Goal: Check status: Check status

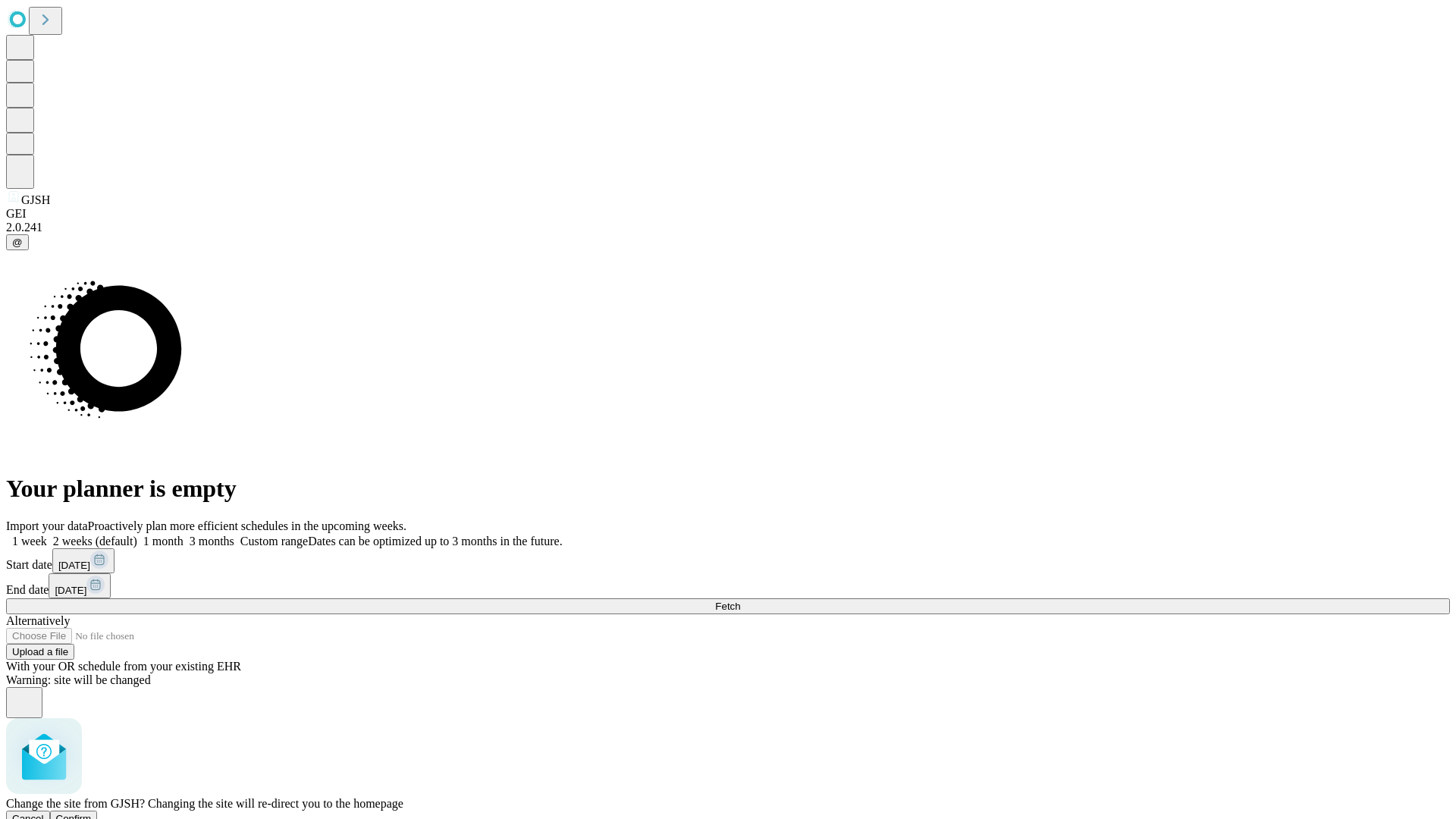
click at [92, 813] on span "Confirm" at bounding box center [73, 818] width 36 height 11
click at [138, 535] on label "2 weeks (default)" at bounding box center [92, 541] width 90 height 13
click at [740, 600] on span "Fetch" at bounding box center [727, 606] width 25 height 11
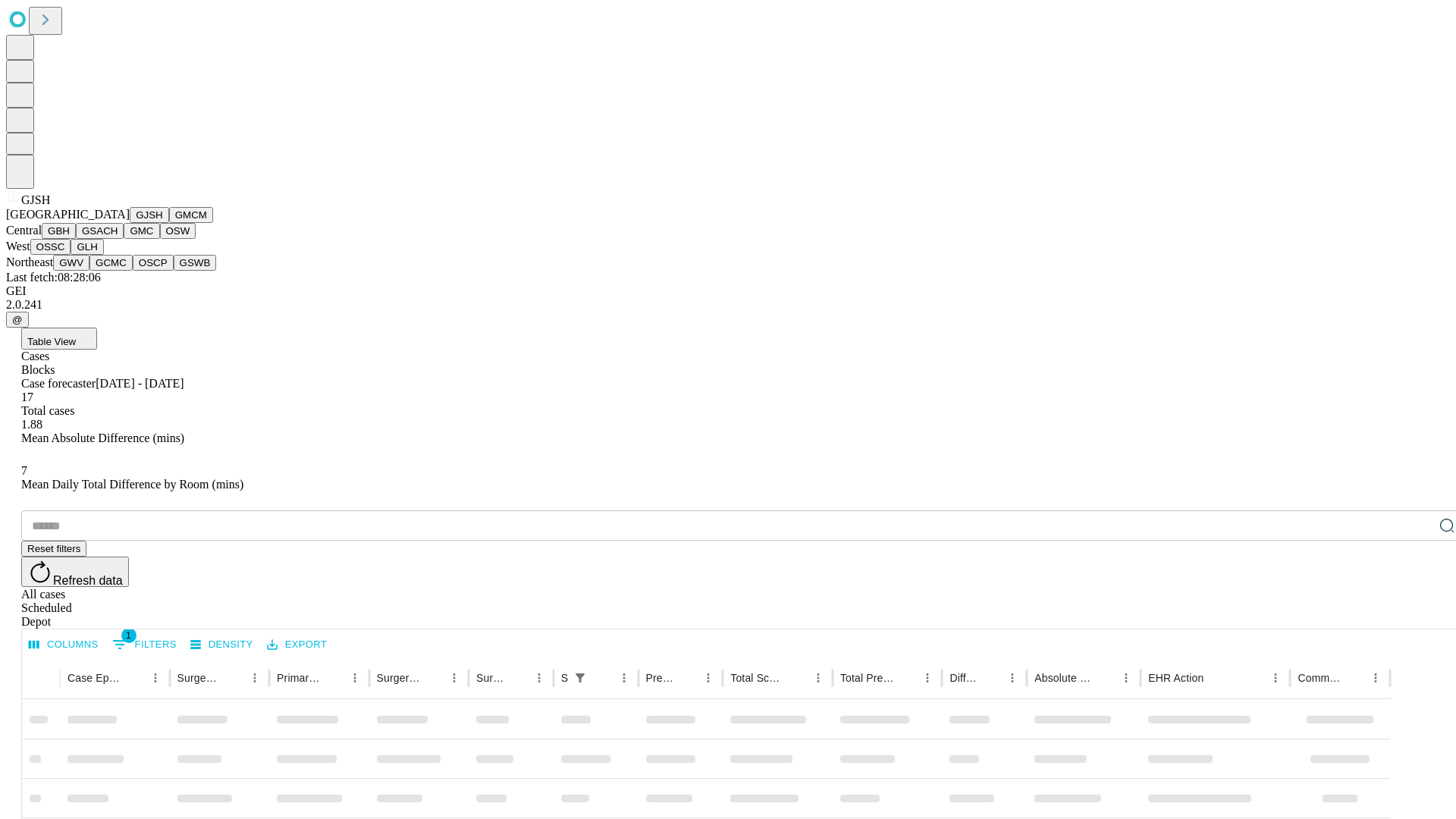
click at [169, 223] on button "GMCM" at bounding box center [191, 215] width 44 height 16
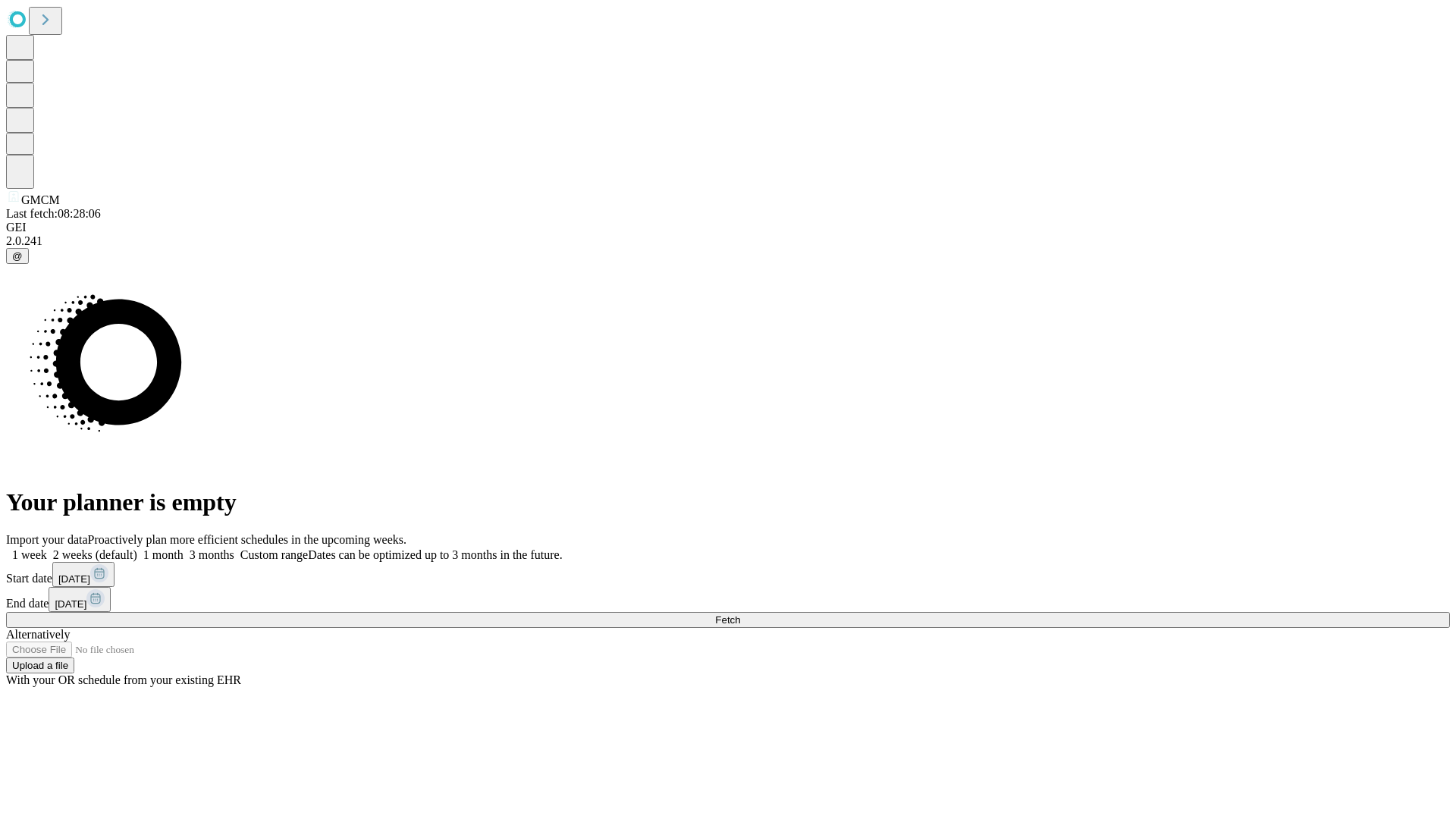
click at [138, 549] on label "2 weeks (default)" at bounding box center [92, 555] width 90 height 13
click at [740, 614] on span "Fetch" at bounding box center [727, 620] width 25 height 11
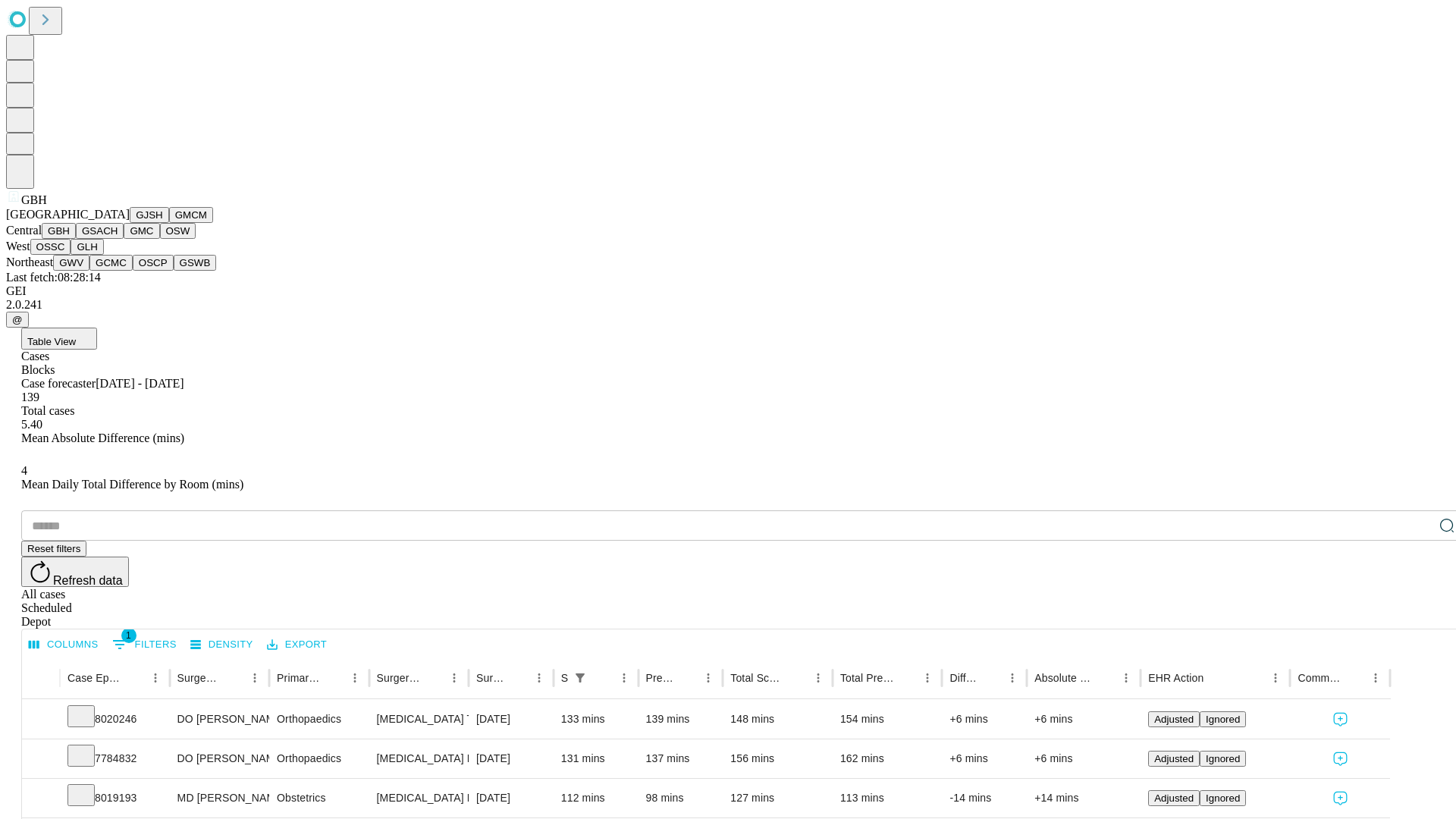
click at [118, 239] on button "GSACH" at bounding box center [99, 231] width 48 height 16
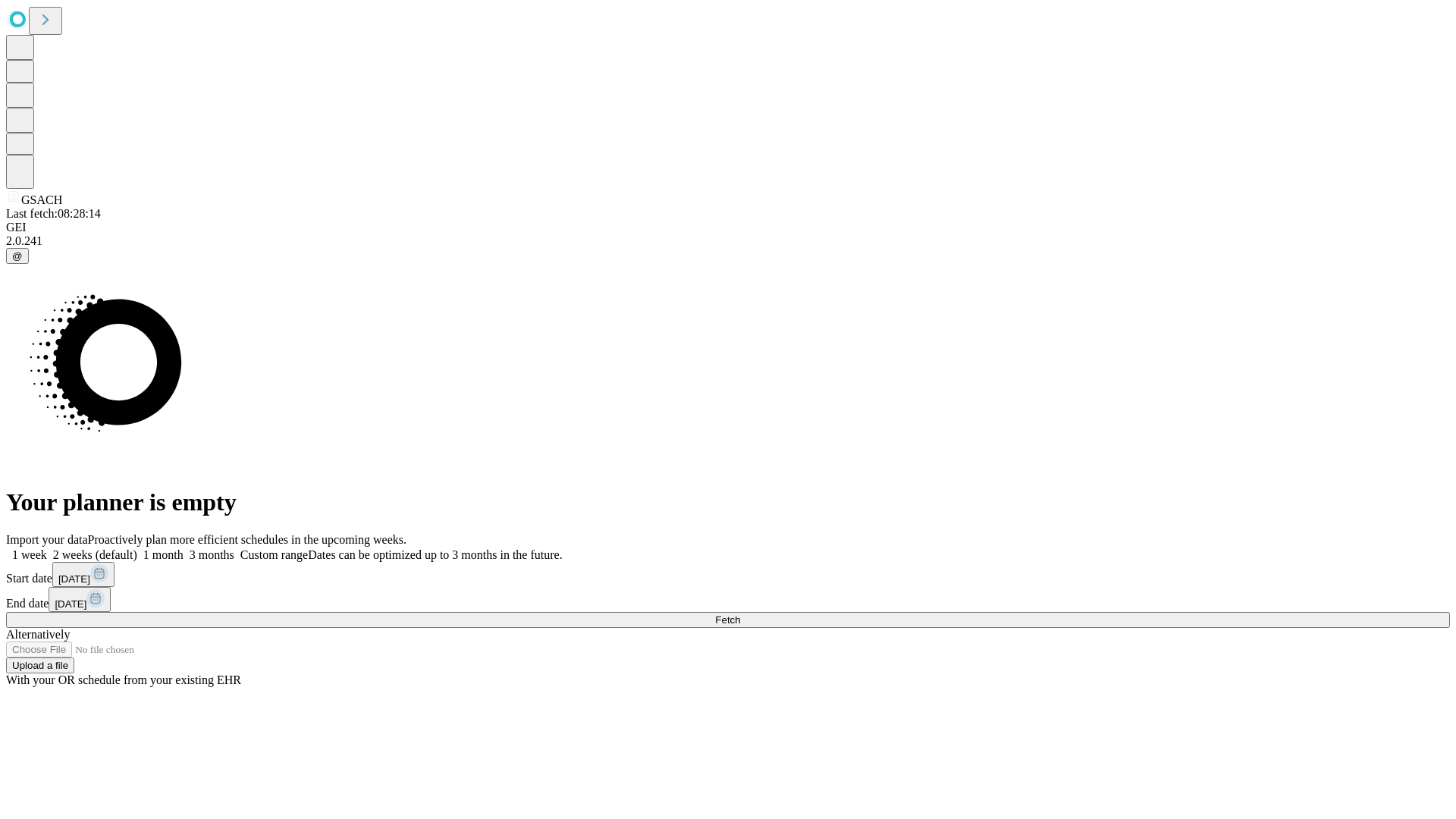
click at [138, 549] on label "2 weeks (default)" at bounding box center [92, 555] width 90 height 13
click at [740, 614] on span "Fetch" at bounding box center [727, 620] width 25 height 11
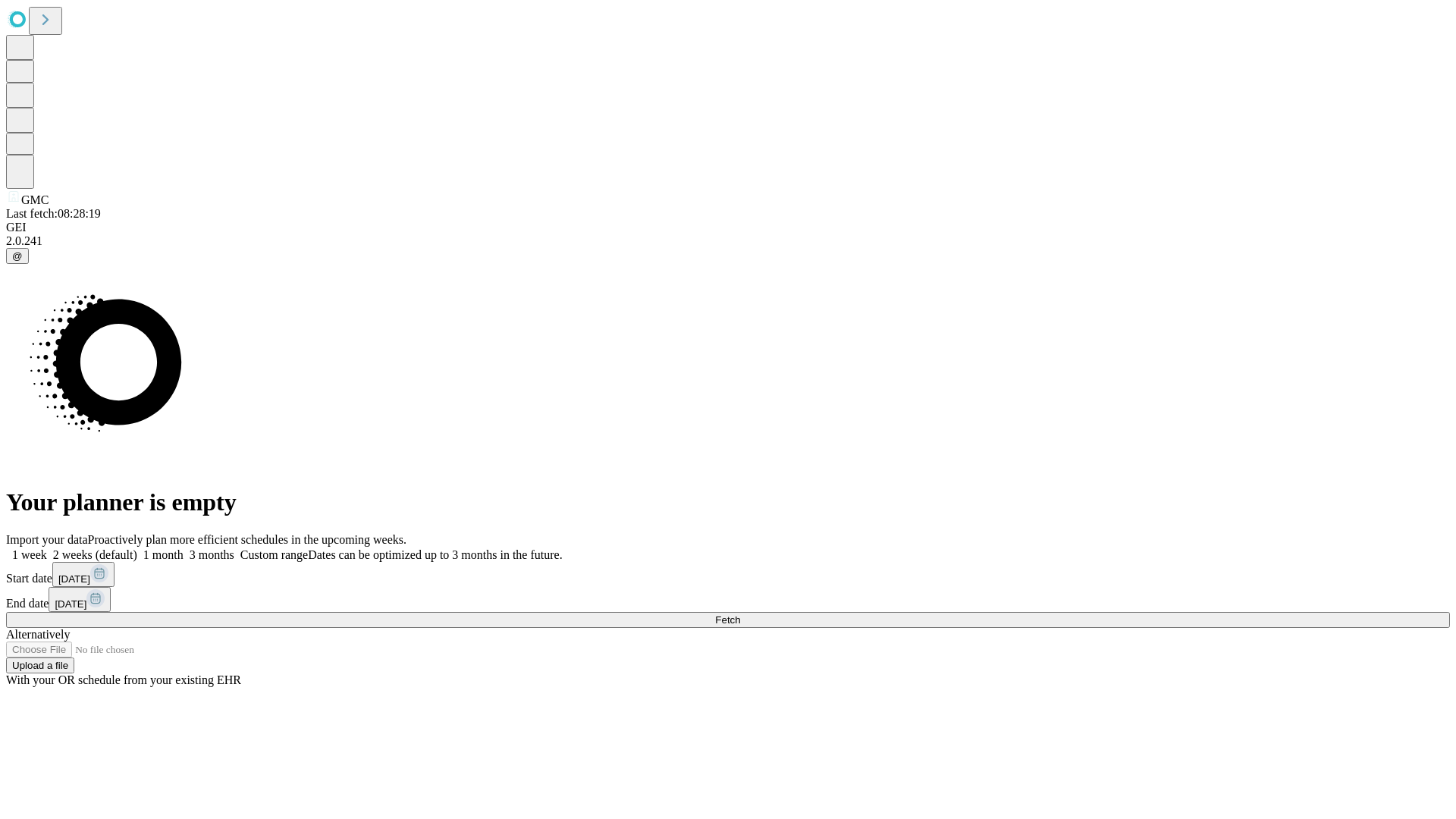
click at [138, 549] on label "2 weeks (default)" at bounding box center [92, 555] width 90 height 13
click at [740, 614] on span "Fetch" at bounding box center [727, 620] width 25 height 11
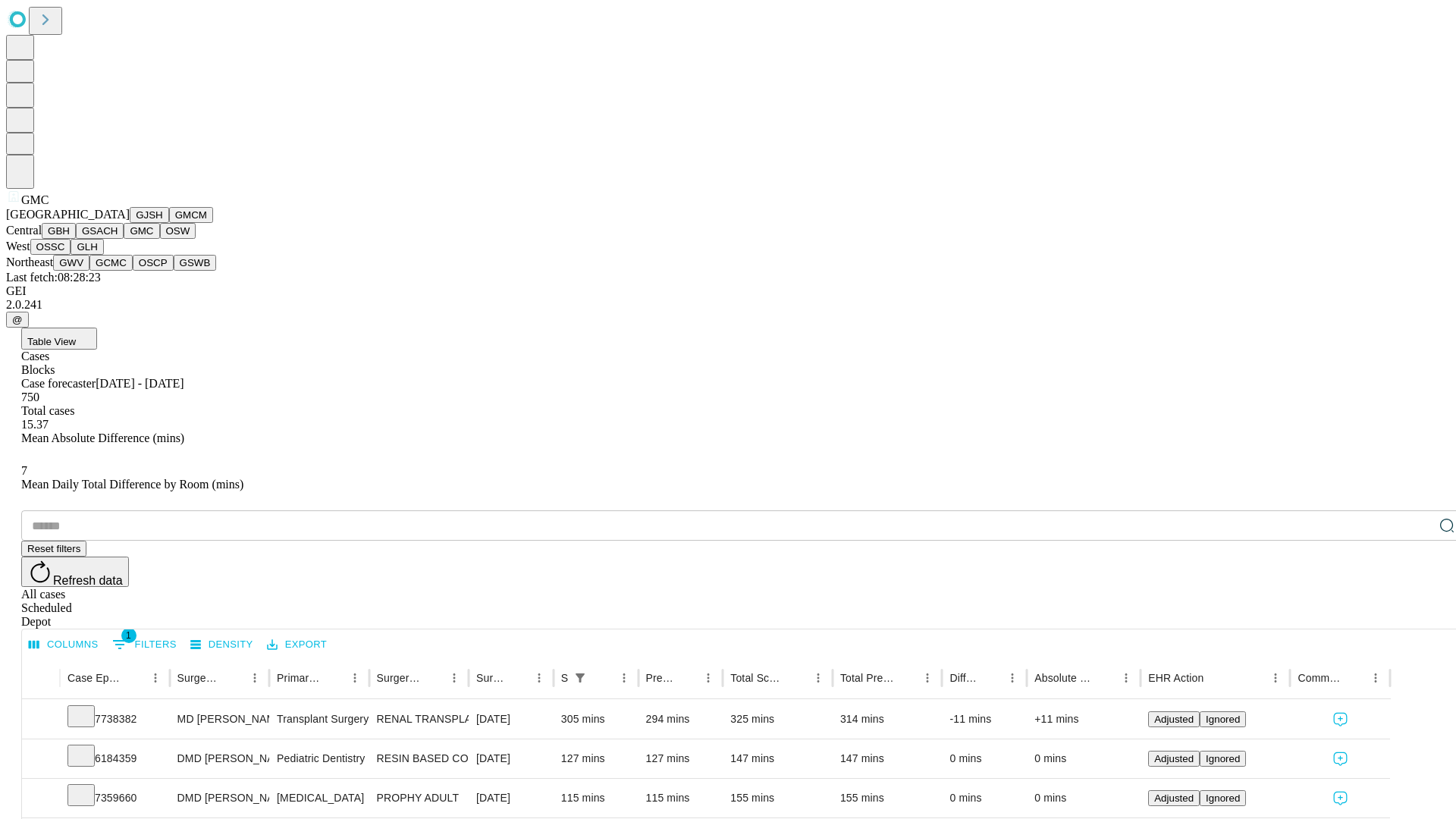
click at [160, 239] on button "OSW" at bounding box center [178, 231] width 37 height 16
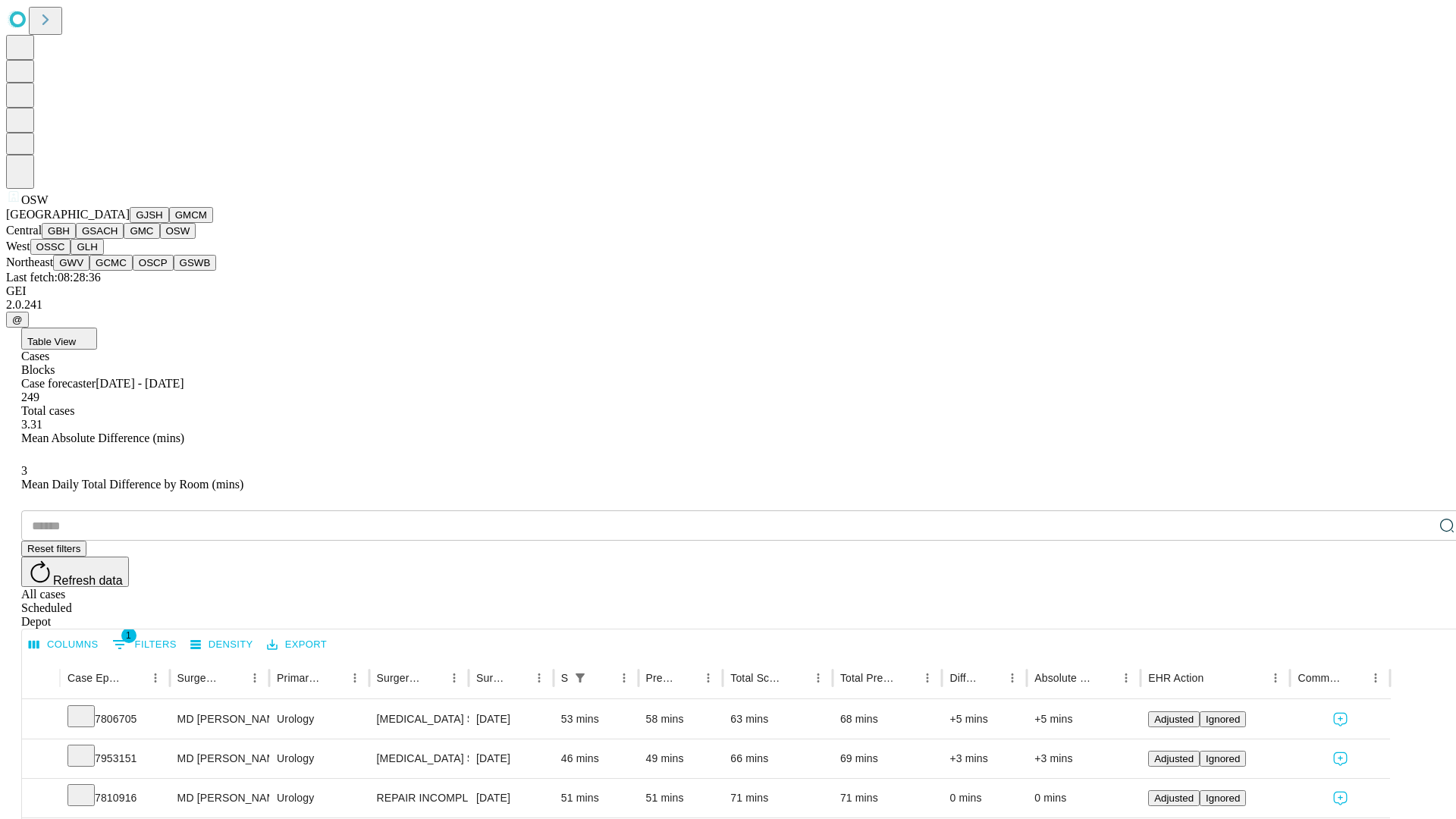
click at [71, 255] on button "OSSC" at bounding box center [51, 247] width 41 height 16
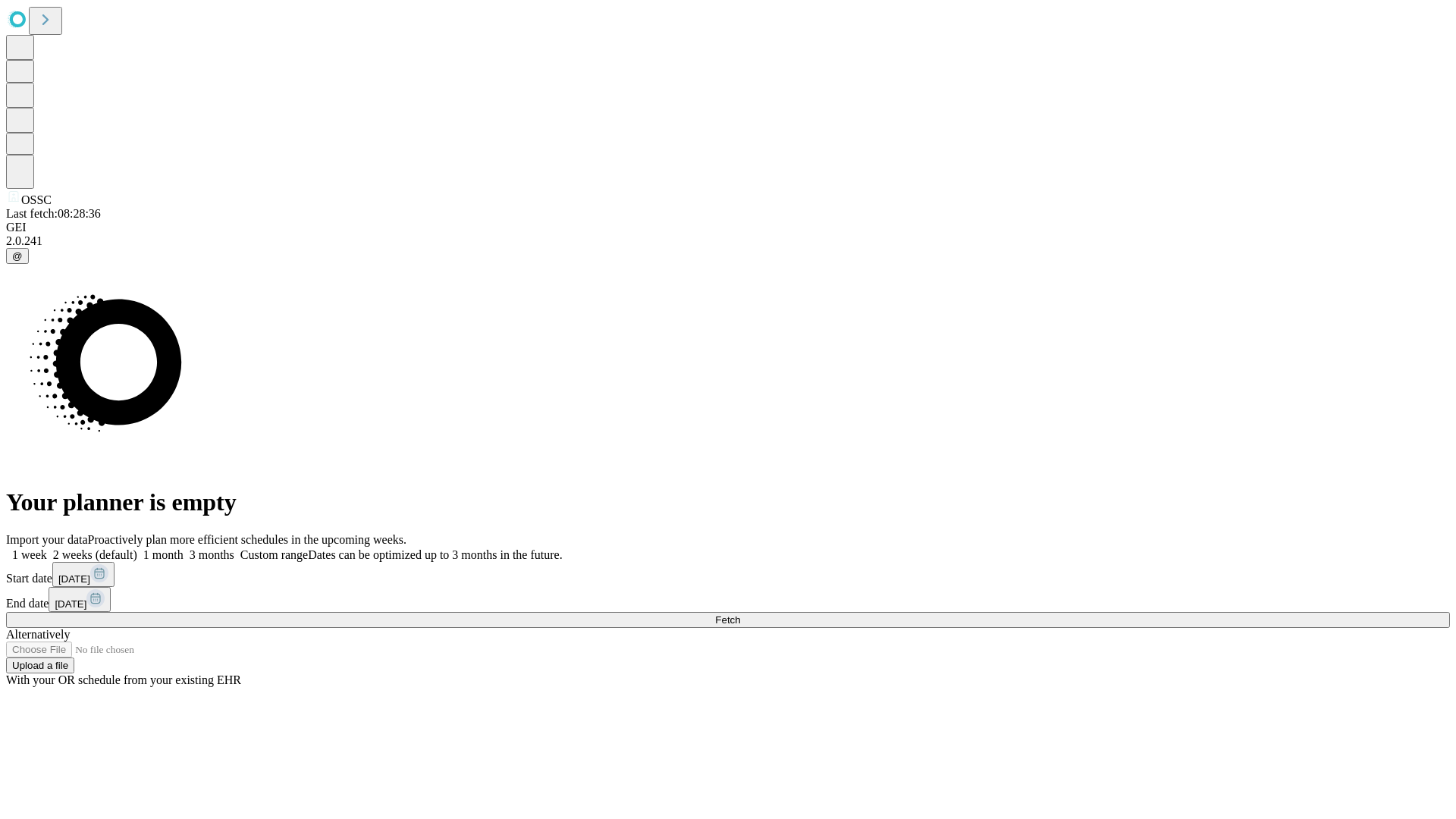
click at [138, 549] on label "2 weeks (default)" at bounding box center [92, 555] width 90 height 13
click at [740, 614] on span "Fetch" at bounding box center [727, 620] width 25 height 11
click at [138, 549] on label "2 weeks (default)" at bounding box center [92, 555] width 90 height 13
click at [740, 614] on span "Fetch" at bounding box center [727, 620] width 25 height 11
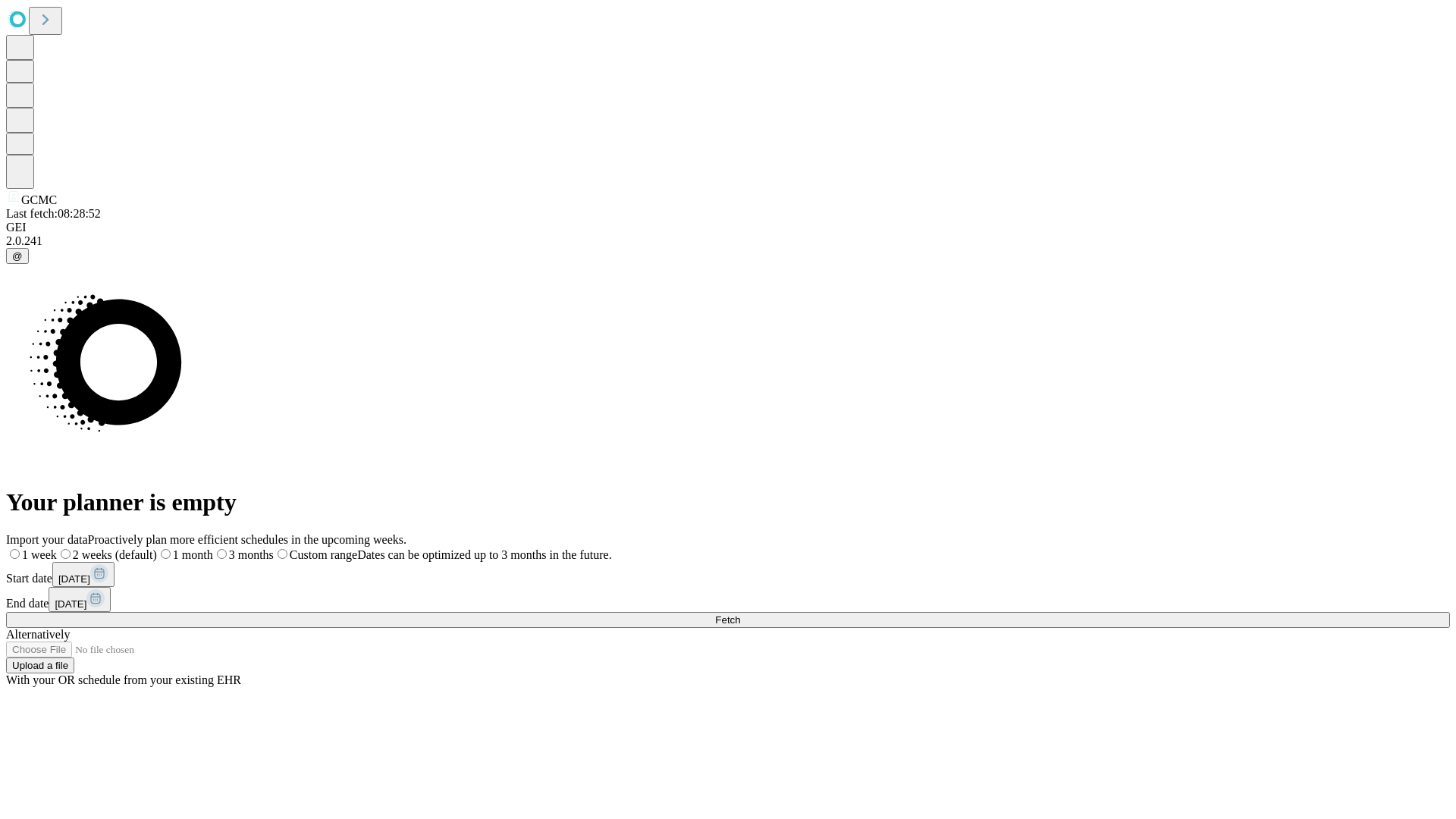
click at [157, 549] on label "2 weeks (default)" at bounding box center [106, 555] width 100 height 13
click at [740, 614] on span "Fetch" at bounding box center [727, 620] width 25 height 11
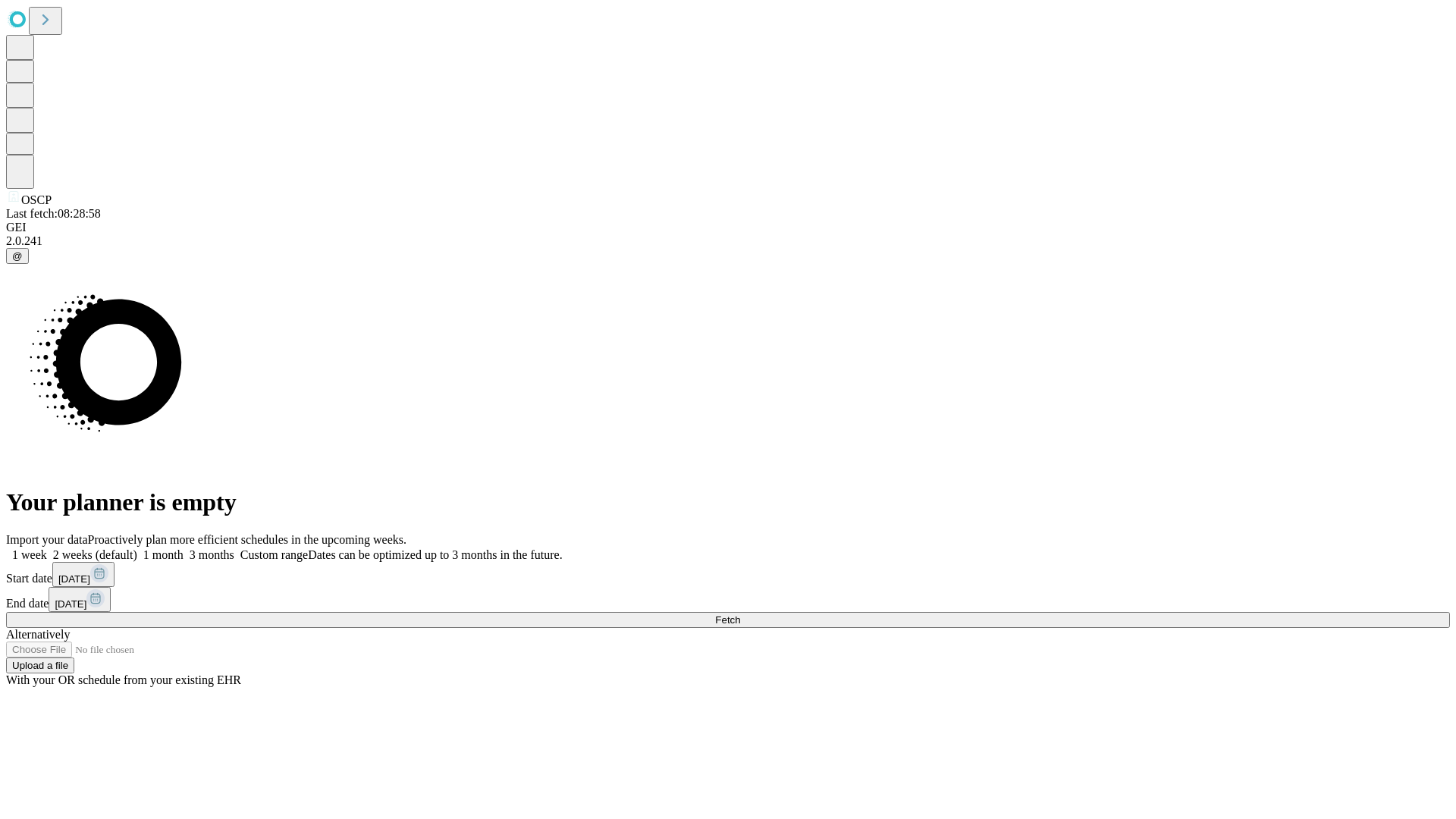
click at [138, 549] on label "2 weeks (default)" at bounding box center [92, 555] width 90 height 13
click at [740, 614] on span "Fetch" at bounding box center [727, 620] width 25 height 11
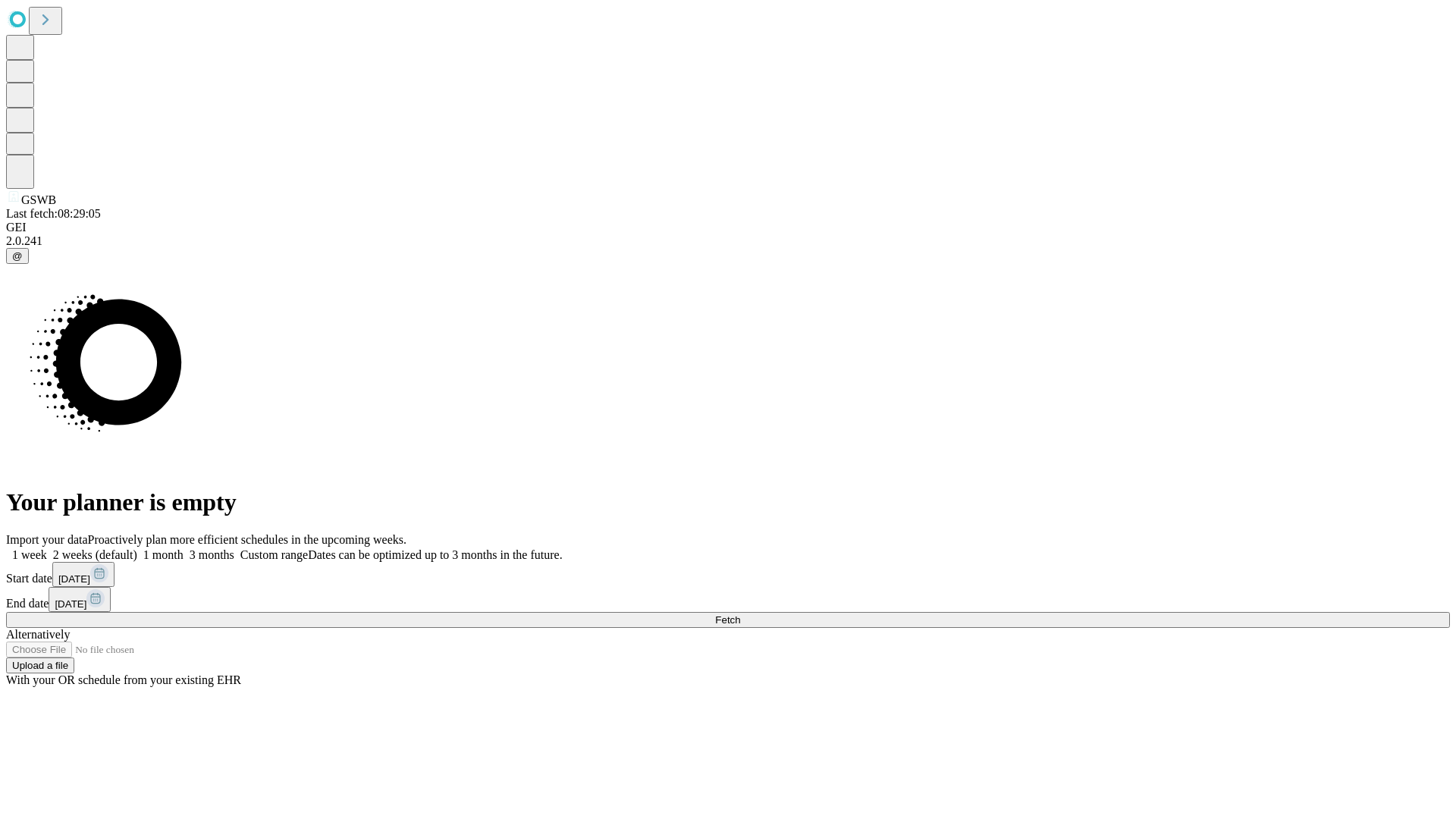
click at [740, 614] on span "Fetch" at bounding box center [727, 620] width 25 height 11
